Goal: Complete application form

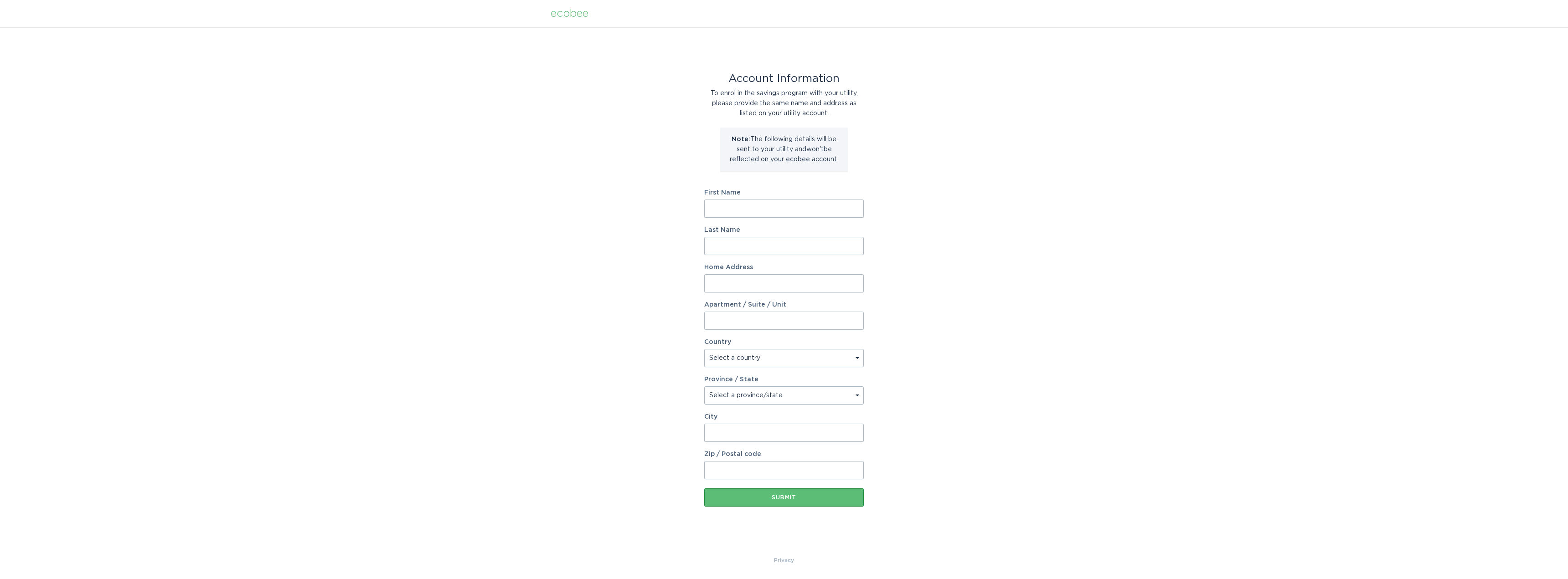
click at [755, 204] on input "First Name" at bounding box center [784, 209] width 159 height 18
type input "Raj"
type input "Shanker"
type input "173 Large Crescent"
select select "CA"
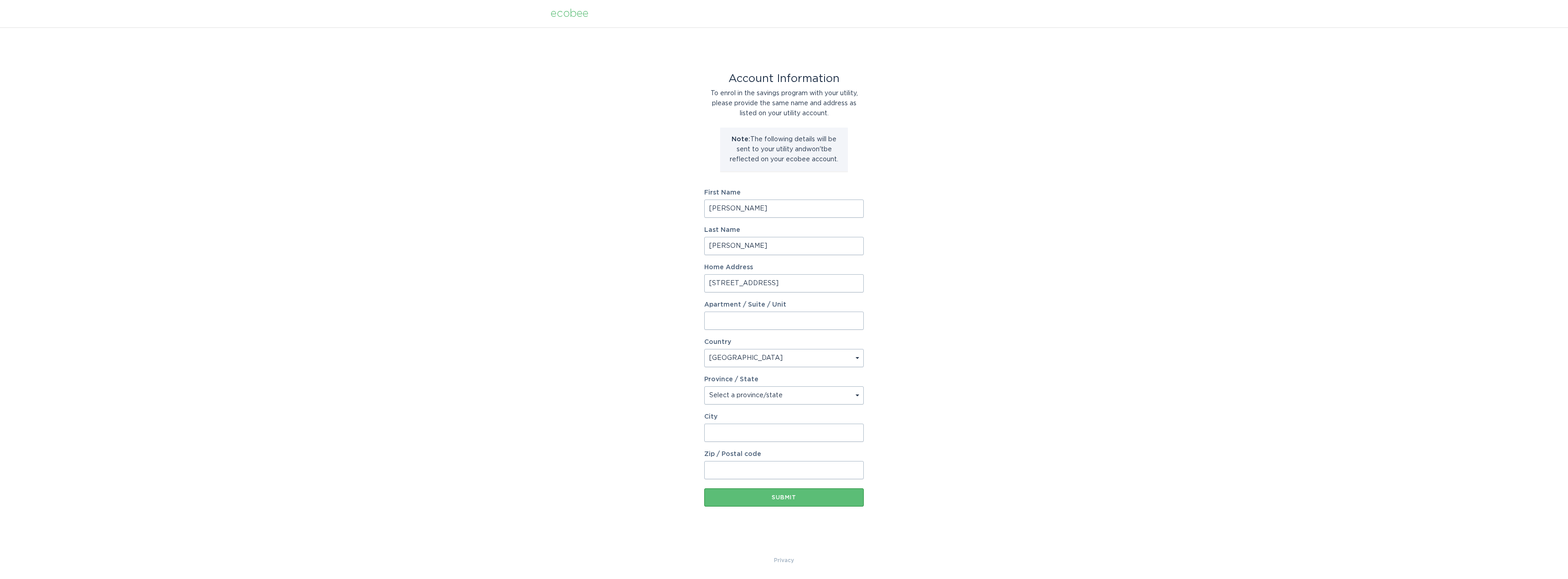
type input "Ajax"
type input "L1T 2R3"
select select "ON"
click at [706, 246] on input "Shanker" at bounding box center [784, 246] width 159 height 18
type input "Sri Shanker"
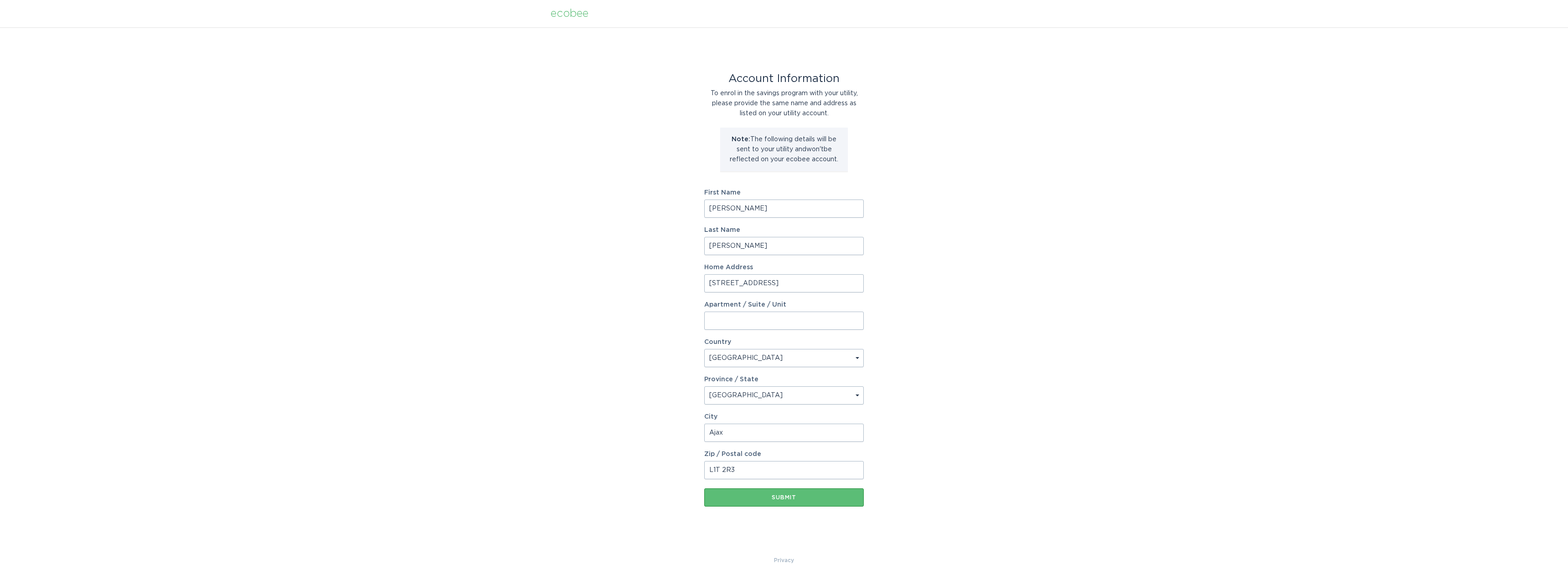
click at [771, 217] on input "Raj" at bounding box center [784, 209] width 159 height 18
type input "Rajeswaran"
drag, startPoint x: 800, startPoint y: 288, endPoint x: 615, endPoint y: 273, distance: 185.6
click at [618, 274] on div "Account Information To enrol in the savings program with your utility, please p…" at bounding box center [784, 291] width 1568 height 528
type input "1020 Pisces Trl"
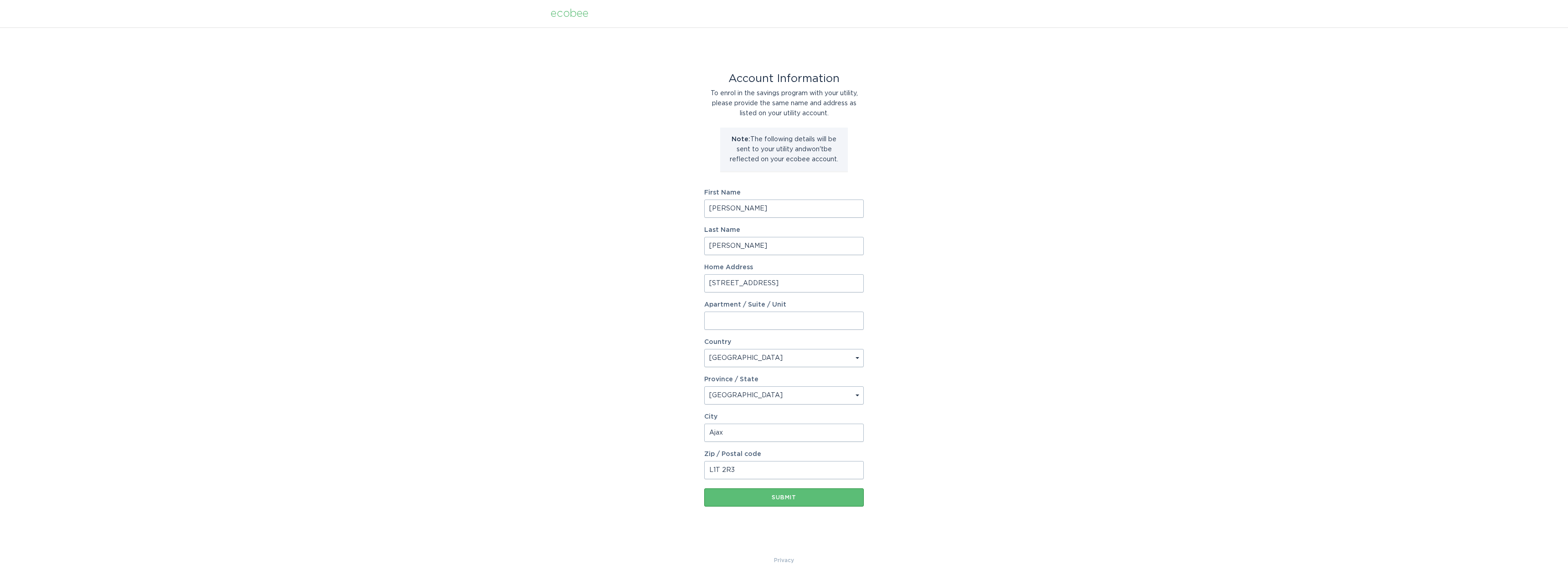
click at [746, 437] on input "Ajax" at bounding box center [784, 433] width 159 height 18
type input "Pickering"
click at [760, 474] on input "L1T 2R3" at bounding box center [784, 470] width 159 height 18
type input "L1X 0P7"
click at [785, 496] on div "Submit" at bounding box center [783, 497] width 150 height 6
